Goal: Check status: Check status

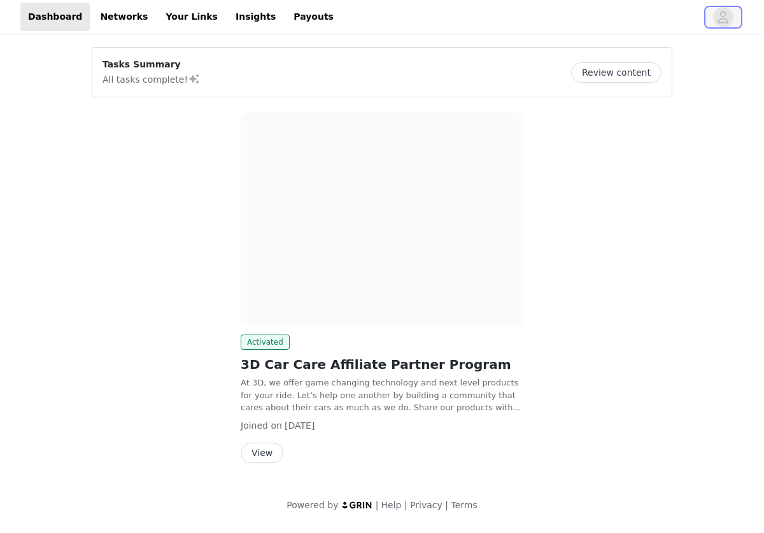
click at [719, 24] on icon "avatar" at bounding box center [723, 17] width 12 height 20
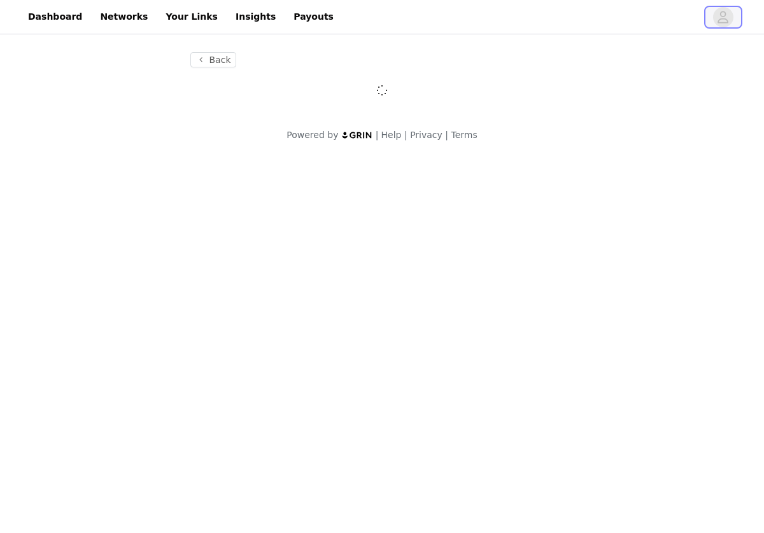
click at [719, 24] on icon "avatar" at bounding box center [723, 17] width 12 height 20
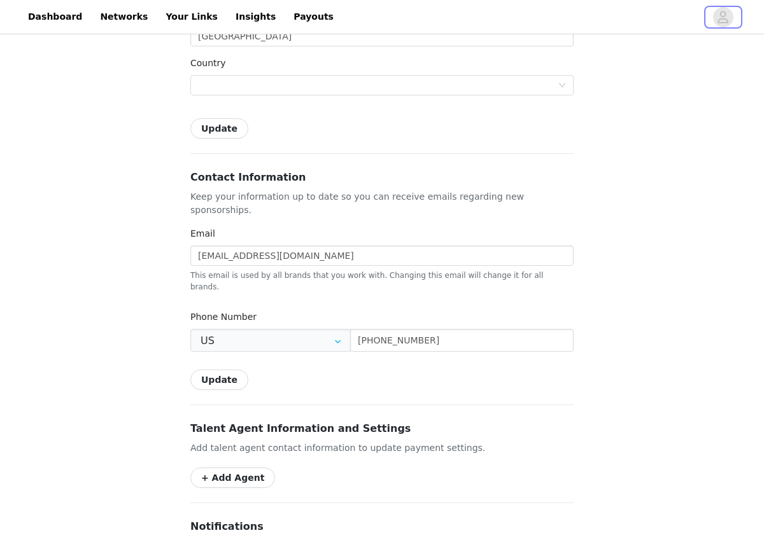
type input "+1 ([GEOGRAPHIC_DATA])"
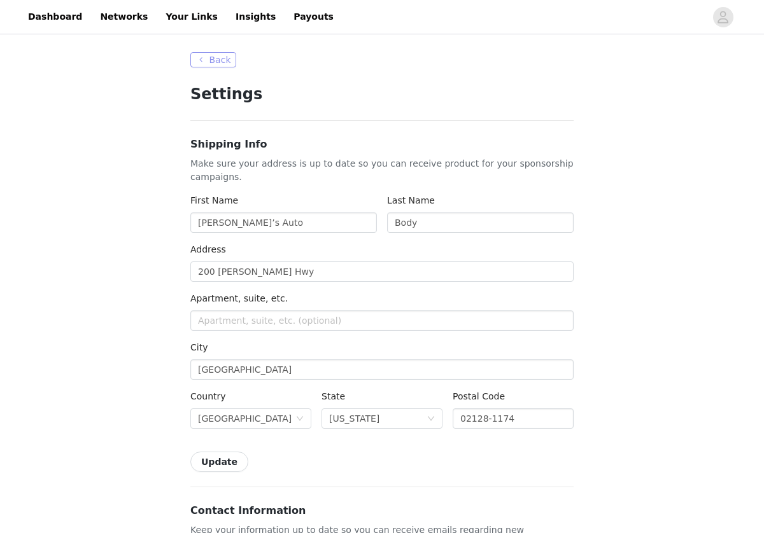
click at [205, 59] on button "Back" at bounding box center [213, 59] width 46 height 15
click at [216, 62] on button "Back" at bounding box center [213, 59] width 46 height 15
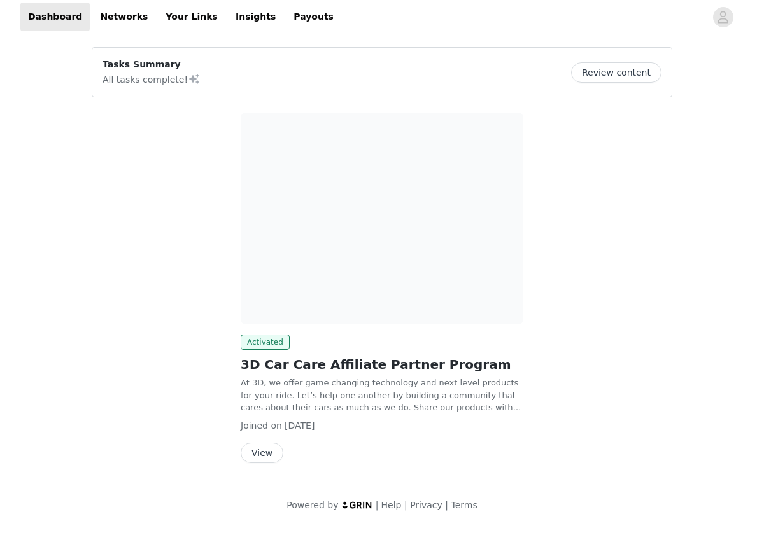
click at [278, 182] on img at bounding box center [382, 219] width 283 height 212
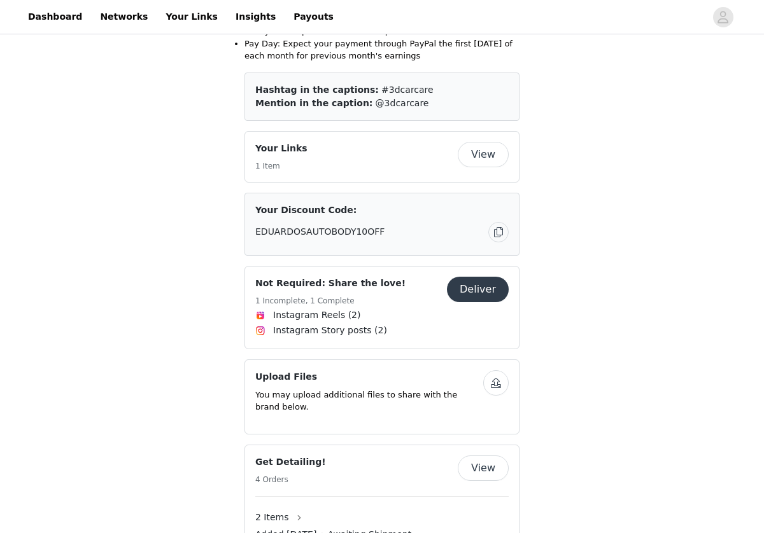
scroll to position [648, 0]
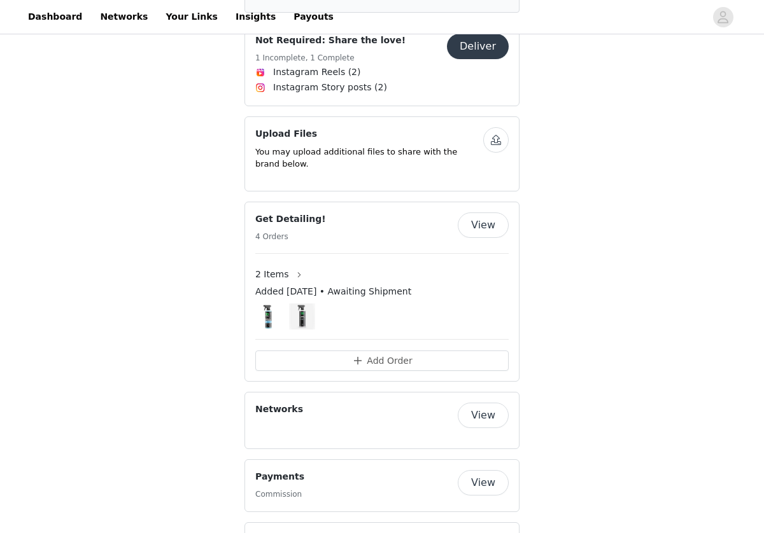
click at [384, 285] on div "Added [DATE] • Awaiting Shipment" at bounding box center [381, 294] width 253 height 18
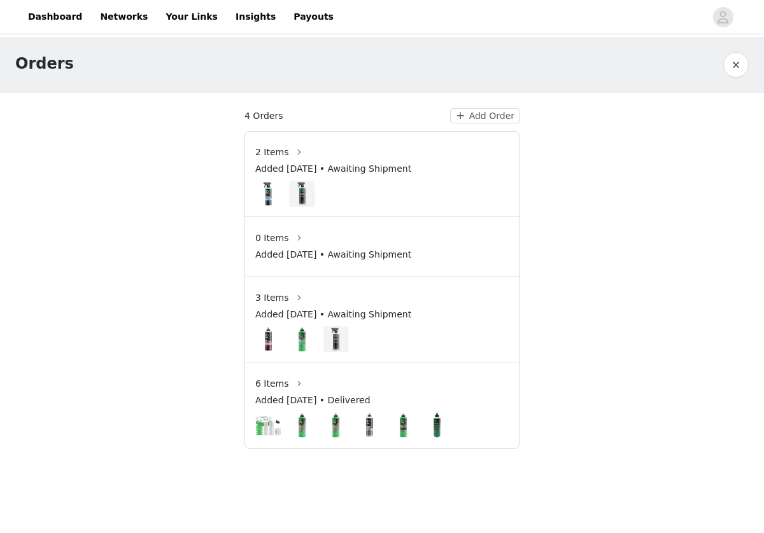
click at [394, 230] on div "0 Items" at bounding box center [381, 238] width 253 height 20
click at [300, 295] on button "button" at bounding box center [299, 298] width 20 height 20
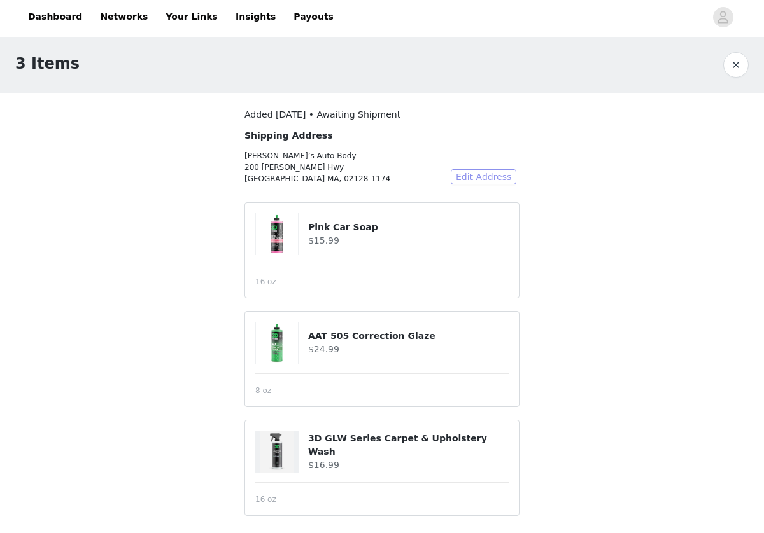
click at [463, 175] on button "Edit Address" at bounding box center [484, 176] width 66 height 15
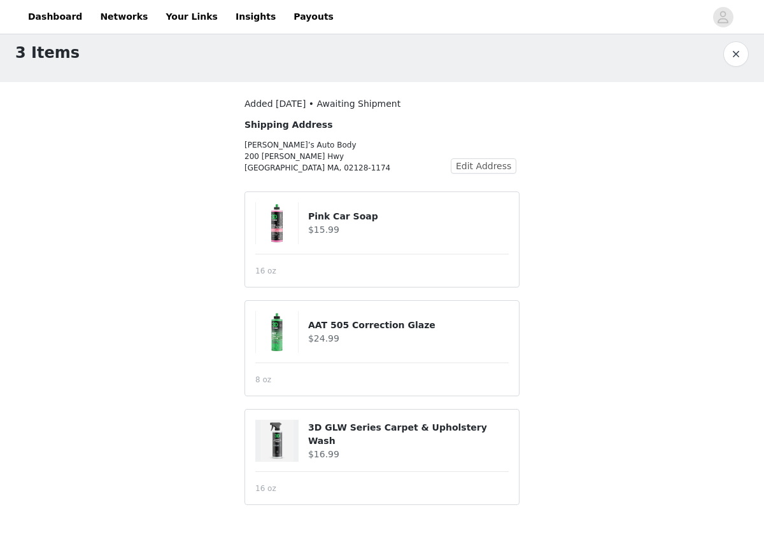
click at [410, 435] on h4 "3D GLW Series Carpet & Upholstery Wash" at bounding box center [408, 434] width 200 height 27
click at [287, 218] on img at bounding box center [277, 223] width 42 height 42
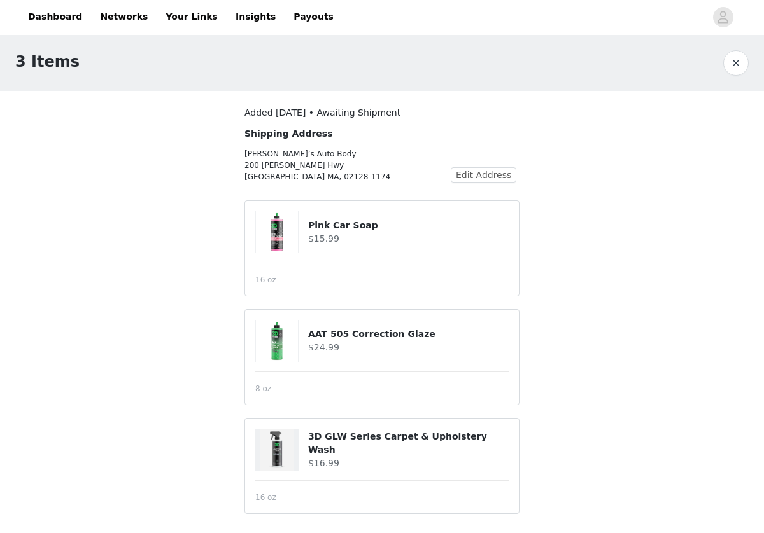
scroll to position [0, 0]
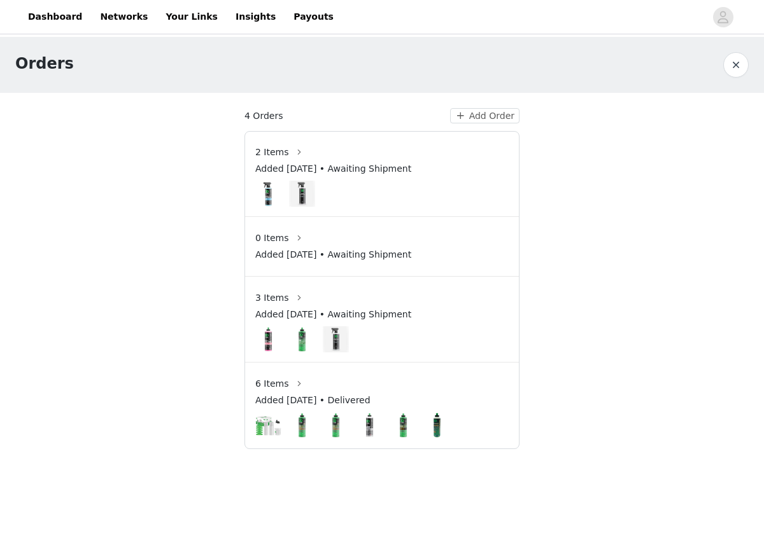
click at [307, 195] on img at bounding box center [302, 194] width 21 height 26
click at [295, 151] on button "button" at bounding box center [299, 152] width 20 height 20
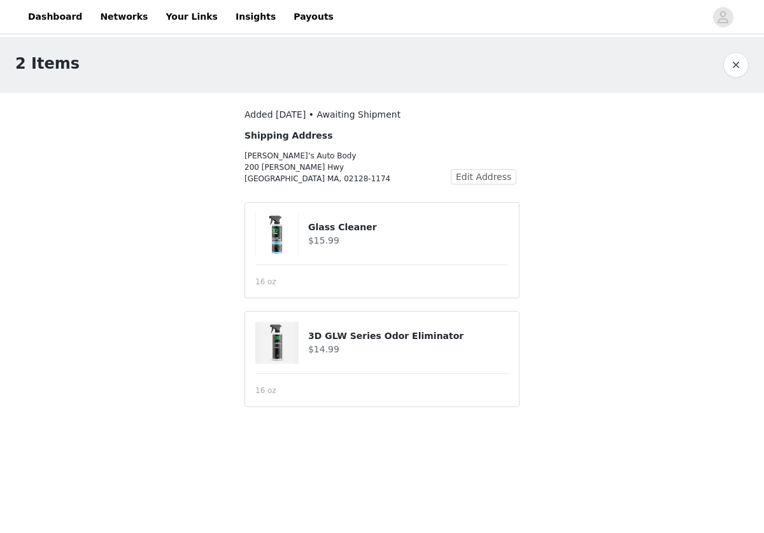
click at [395, 229] on h4 "Glass Cleaner" at bounding box center [408, 227] width 200 height 13
click at [317, 341] on h4 "3D GLW Series Odor Eliminator" at bounding box center [408, 336] width 200 height 13
